Goal: Task Accomplishment & Management: Manage account settings

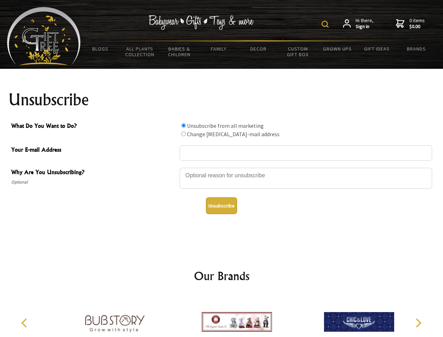
click at [326, 24] on img at bounding box center [325, 24] width 7 height 7
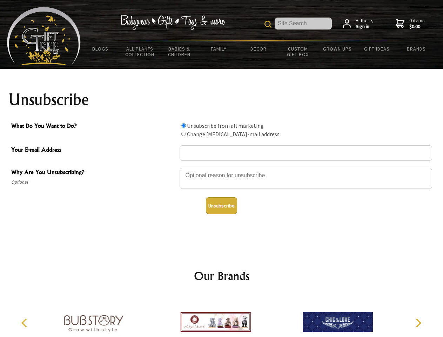
click at [222, 167] on div at bounding box center [306, 179] width 253 height 25
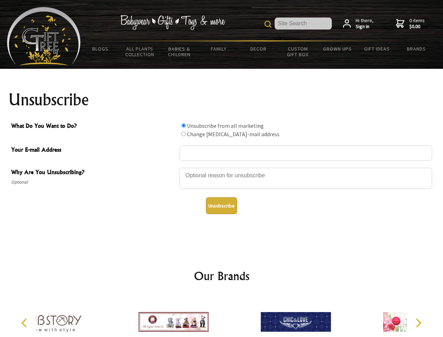
click at [183, 125] on input "What Do You Want to Do?" at bounding box center [183, 125] width 5 height 5
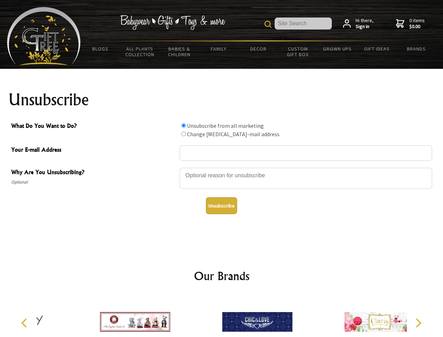
click at [183, 134] on input "What Do You Want to Do?" at bounding box center [183, 134] width 5 height 5
radio input "true"
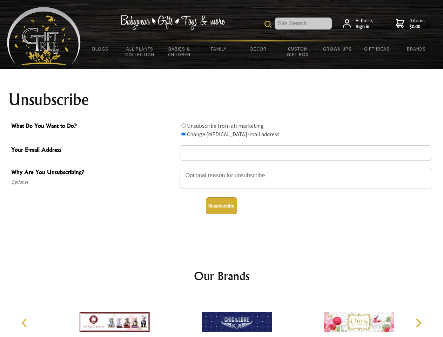
click at [221, 206] on button "Unsubscribe" at bounding box center [221, 205] width 31 height 17
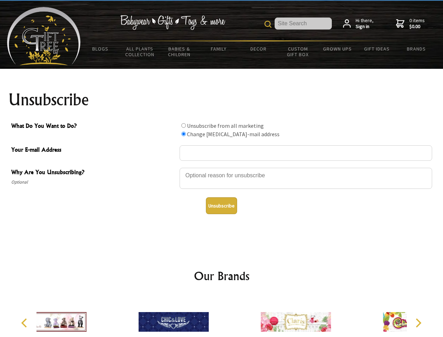
click at [25, 323] on icon "Previous" at bounding box center [24, 322] width 9 height 9
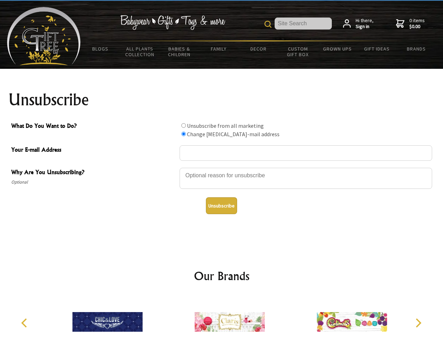
click at [418, 323] on icon "Next" at bounding box center [417, 322] width 9 height 9
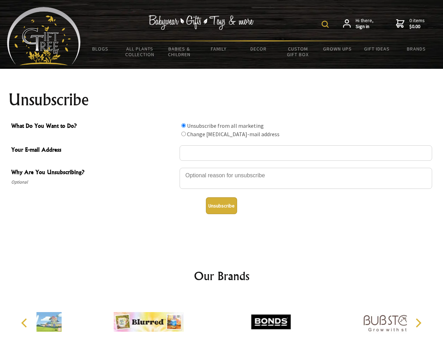
click at [326, 24] on img at bounding box center [325, 24] width 7 height 7
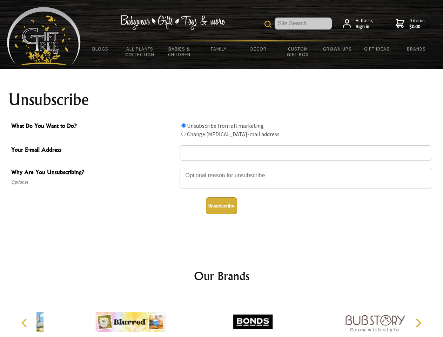
click at [222, 167] on div at bounding box center [306, 179] width 253 height 25
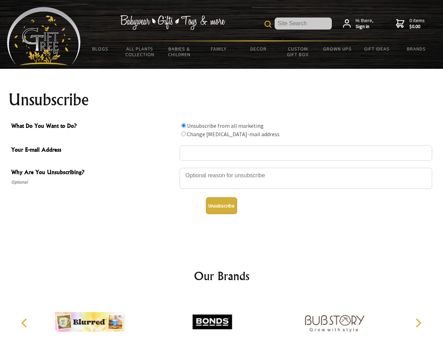
click at [183, 125] on input "What Do You Want to Do?" at bounding box center [183, 125] width 5 height 5
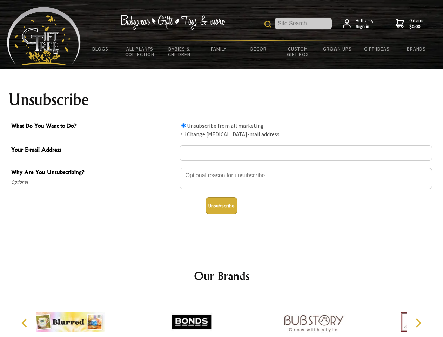
click at [183, 134] on input "What Do You Want to Do?" at bounding box center [183, 134] width 5 height 5
radio input "true"
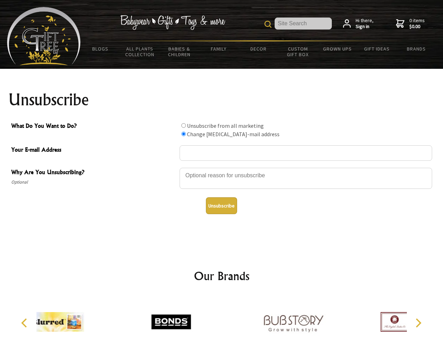
click at [221, 206] on button "Unsubscribe" at bounding box center [221, 205] width 31 height 17
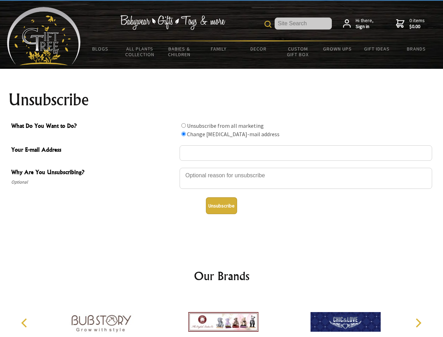
click at [25, 323] on icon "Previous" at bounding box center [24, 322] width 9 height 9
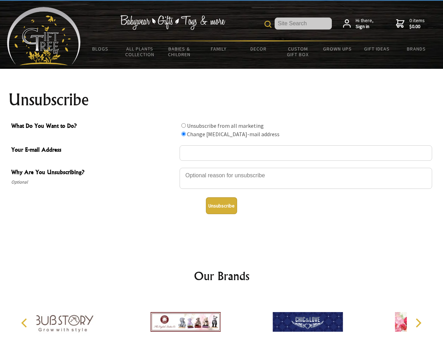
click at [418, 323] on icon "Next" at bounding box center [417, 322] width 9 height 9
